Goal: Transaction & Acquisition: Download file/media

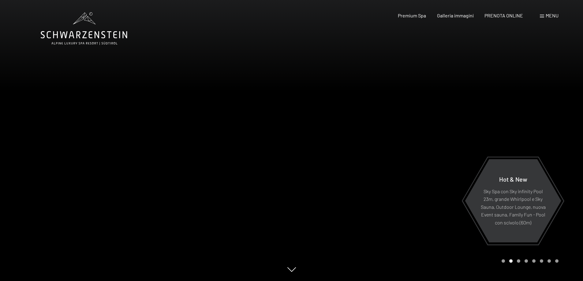
click at [549, 13] on span "Menu" at bounding box center [552, 16] width 13 height 6
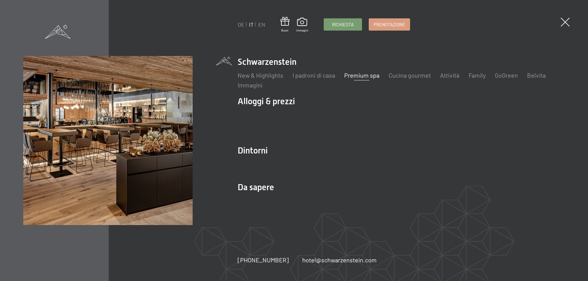
click at [360, 73] on link "Premium spa" at bounding box center [361, 75] width 35 height 7
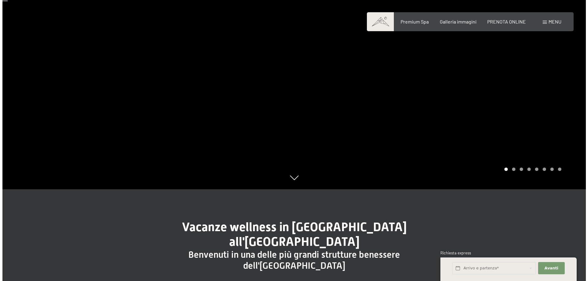
scroll to position [31, 0]
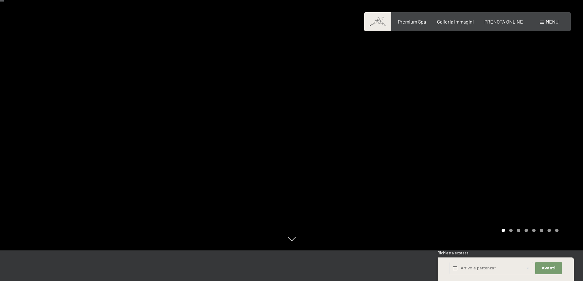
click at [548, 24] on span "Menu" at bounding box center [552, 22] width 13 height 6
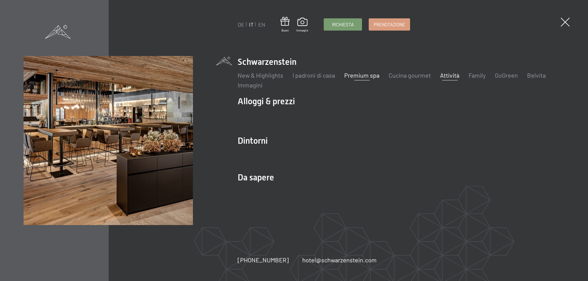
click at [455, 74] on link "Attività" at bounding box center [449, 75] width 19 height 7
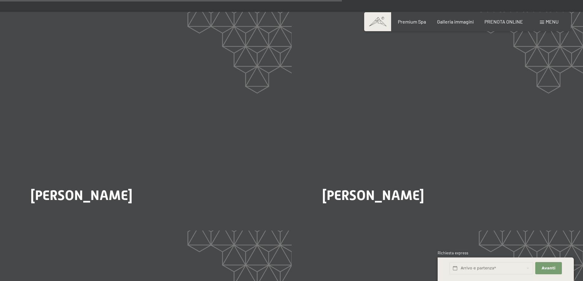
click at [545, 20] on div "Menu" at bounding box center [549, 21] width 19 height 7
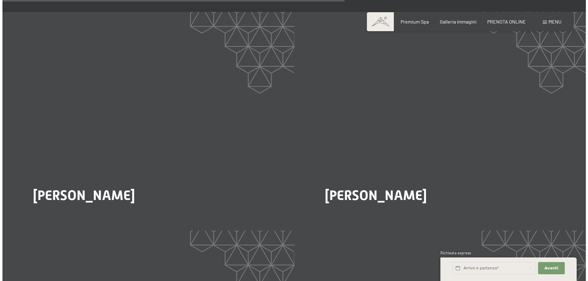
scroll to position [1167, 0]
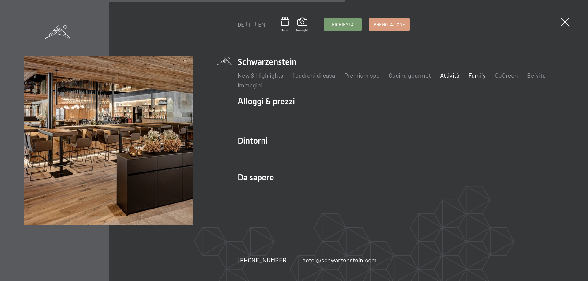
click at [481, 77] on link "Family" at bounding box center [476, 75] width 17 height 7
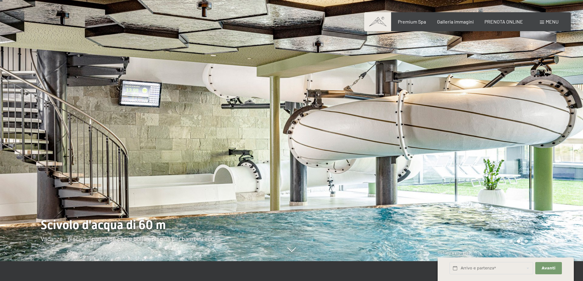
scroll to position [31, 0]
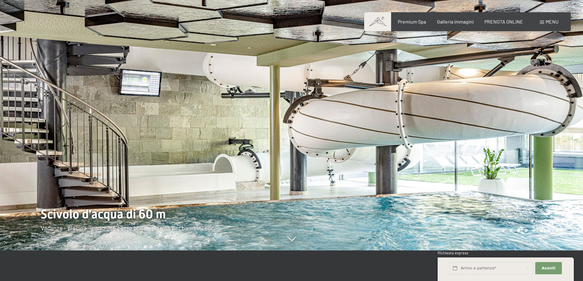
click at [490, 119] on div at bounding box center [438, 109] width 292 height 281
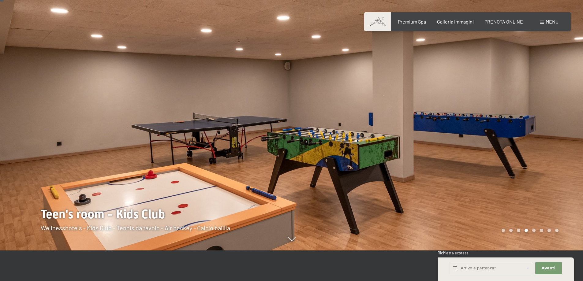
click at [490, 119] on div at bounding box center [438, 109] width 292 height 281
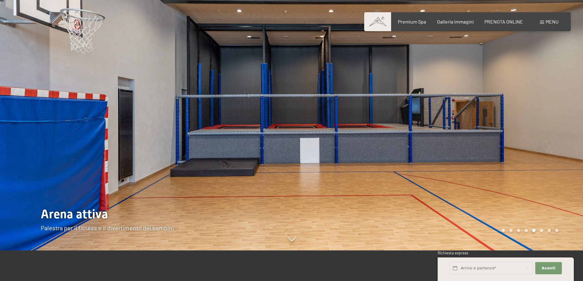
click at [490, 119] on div at bounding box center [438, 109] width 292 height 281
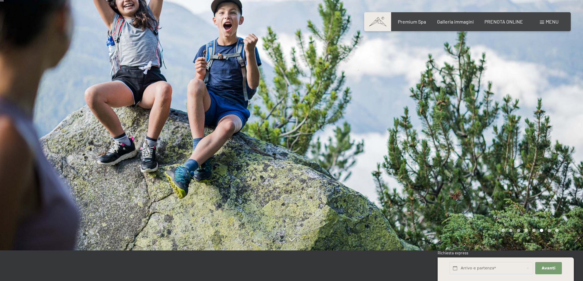
click at [490, 119] on div at bounding box center [438, 109] width 292 height 281
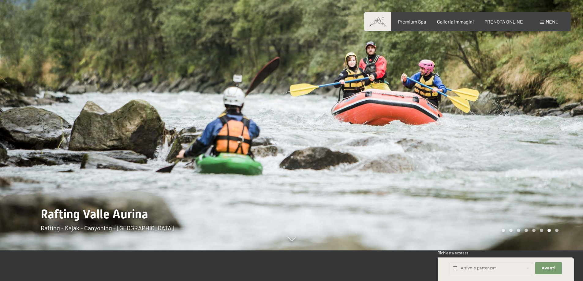
click at [490, 119] on div at bounding box center [438, 109] width 292 height 281
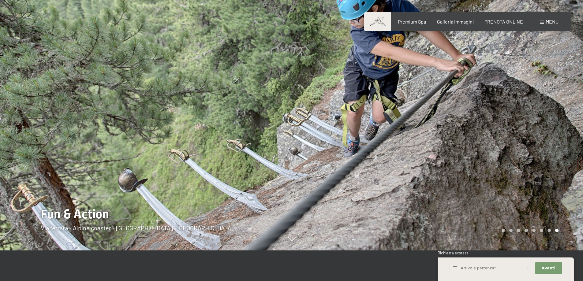
click at [490, 119] on div at bounding box center [438, 109] width 292 height 281
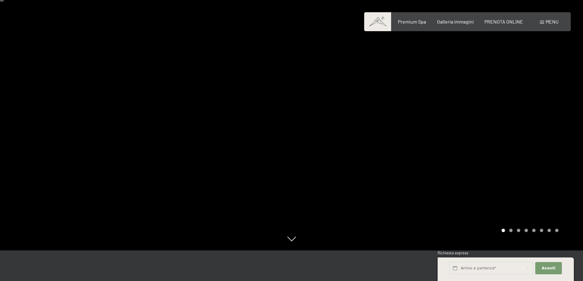
click at [490, 119] on div at bounding box center [438, 109] width 292 height 281
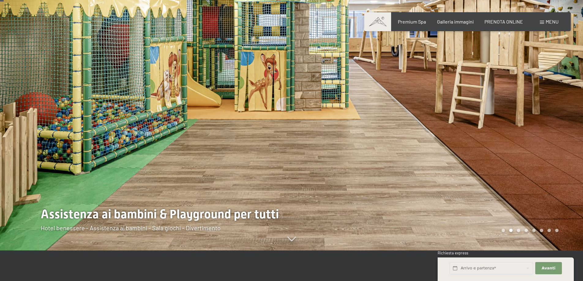
click at [490, 119] on div at bounding box center [438, 109] width 292 height 281
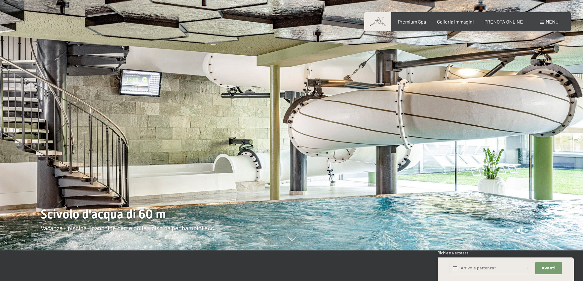
click at [490, 119] on div at bounding box center [438, 109] width 292 height 281
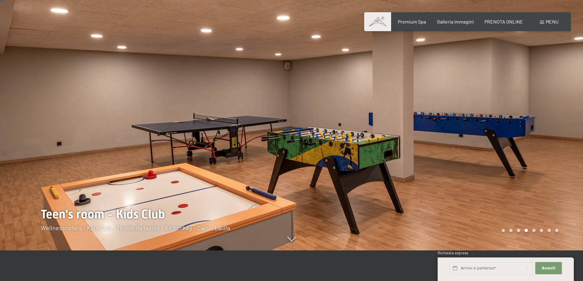
click at [490, 119] on div at bounding box center [438, 109] width 292 height 281
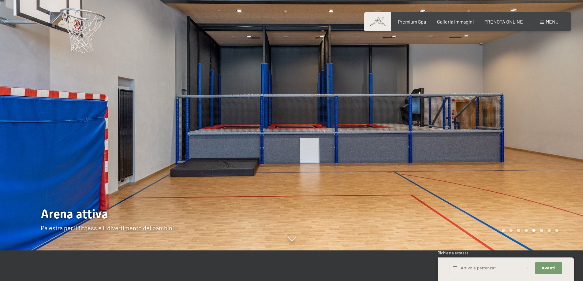
click at [490, 119] on div at bounding box center [438, 109] width 292 height 281
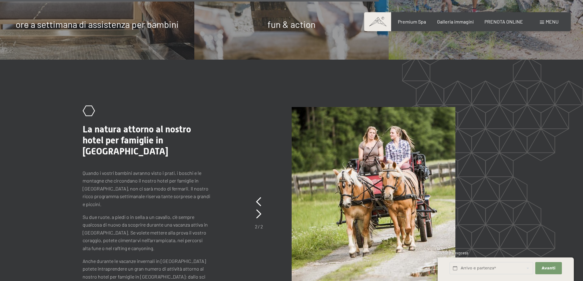
scroll to position [3276, 0]
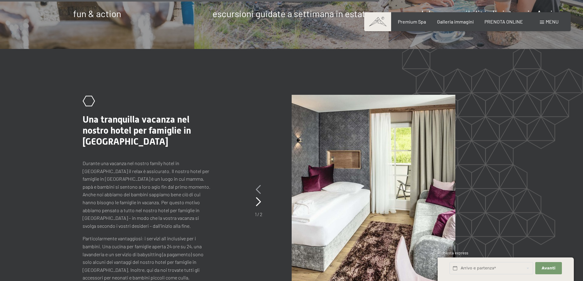
click at [260, 185] on icon at bounding box center [258, 189] width 5 height 9
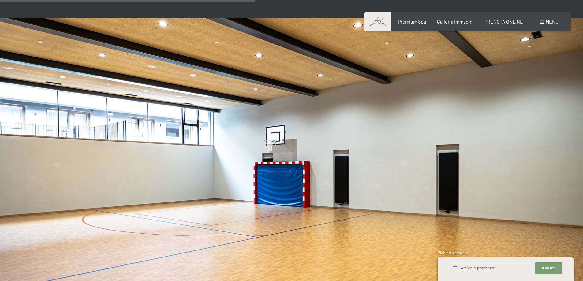
scroll to position [2051, 0]
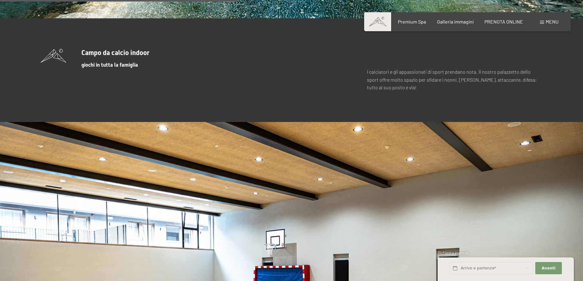
click at [556, 19] on span "Menu" at bounding box center [552, 22] width 13 height 6
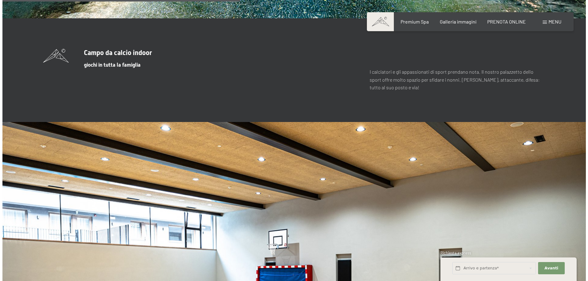
scroll to position [2058, 0]
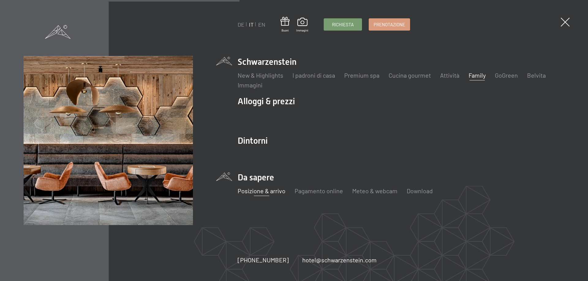
click at [267, 191] on link "Posizione & arrivo" at bounding box center [262, 190] width 48 height 7
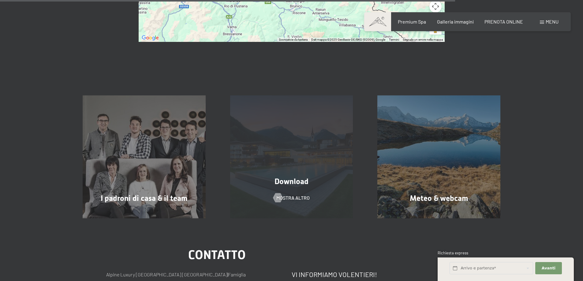
scroll to position [429, 0]
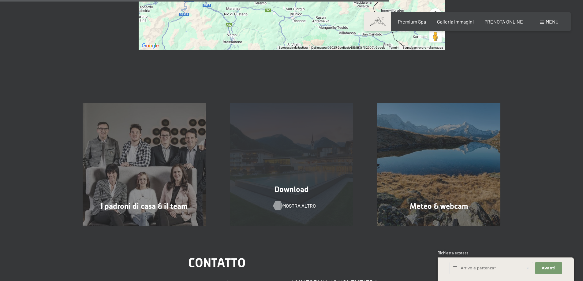
click at [293, 203] on span "mostra altro" at bounding box center [299, 206] width 33 height 7
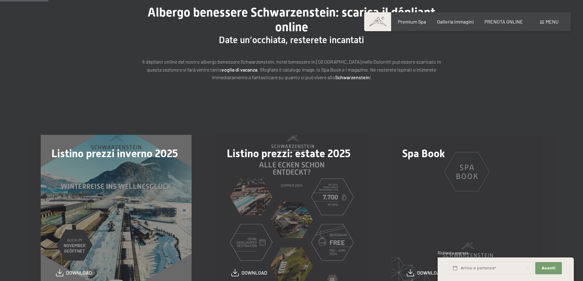
scroll to position [122, 0]
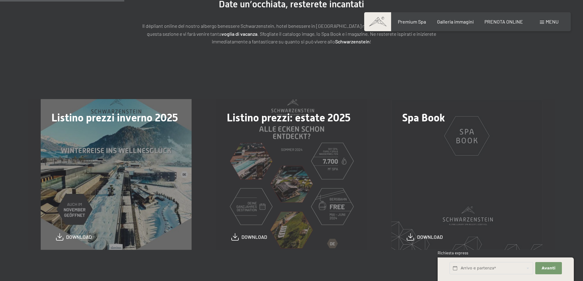
click at [163, 183] on div "Listino prezzi inverno 2025 download" at bounding box center [115, 174] width 175 height 151
click at [67, 237] on span "download" at bounding box center [79, 235] width 26 height 7
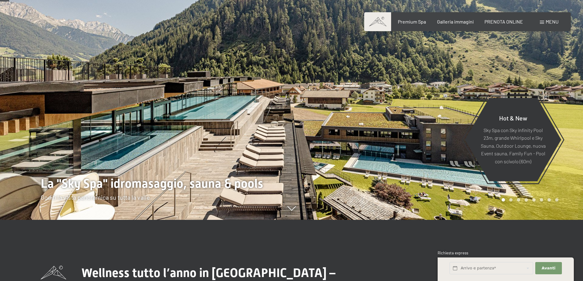
click at [548, 21] on span "Menu" at bounding box center [552, 22] width 13 height 6
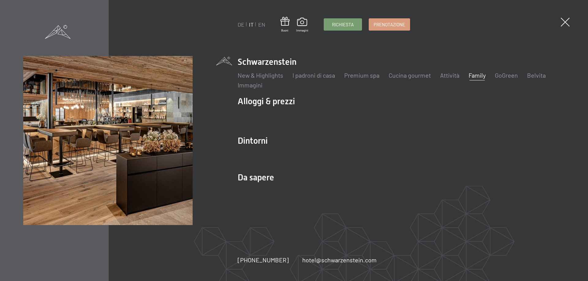
click at [471, 75] on link "Family" at bounding box center [476, 75] width 17 height 7
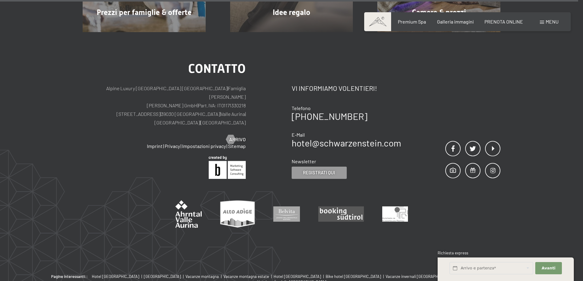
scroll to position [5064, 0]
